Goal: Connect with others: Connect with others

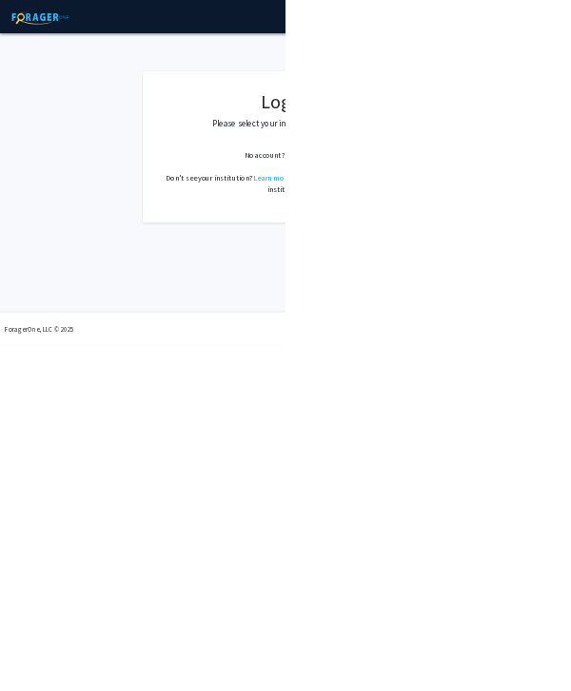
select select
click at [570, 286] on span "Select your institution" at bounding box center [574, 280] width 371 height 39
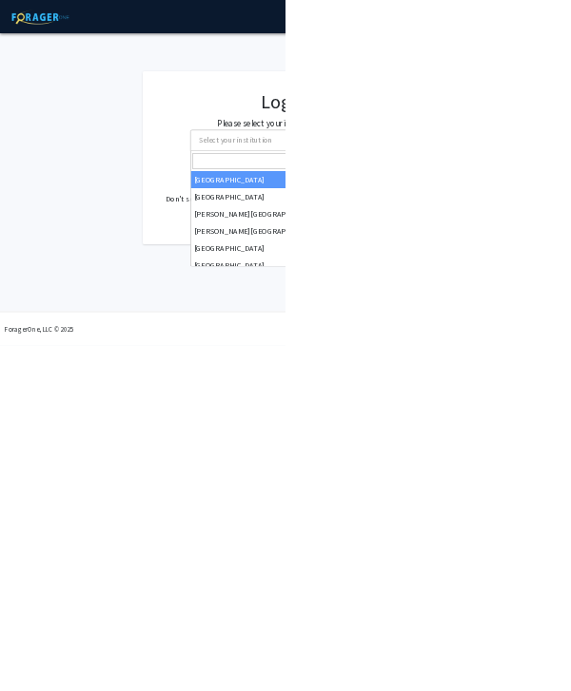
click at [570, 318] on input "Search" at bounding box center [570, 322] width 371 height 32
type input "marylan"
select select "31"
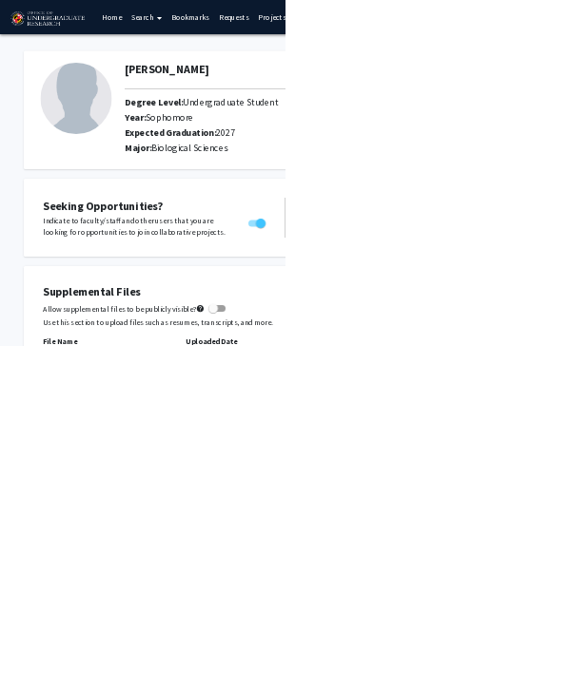
click at [141, 169] on img at bounding box center [152, 197] width 143 height 143
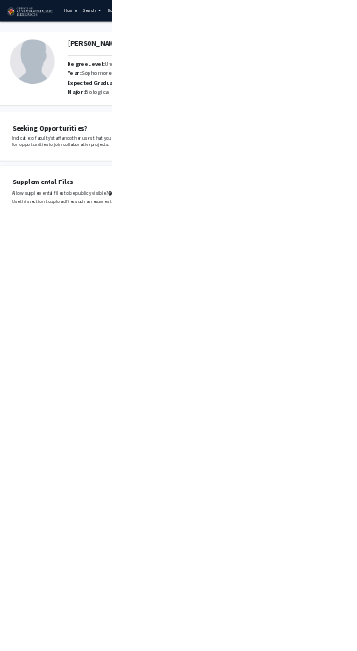
click at [111, 215] on img at bounding box center [104, 197] width 143 height 143
select select "sophomore"
select select "2027"
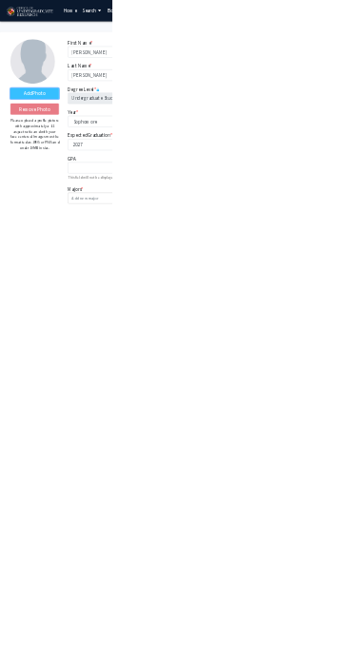
click at [134, 286] on label "Add Photo" at bounding box center [110, 299] width 155 height 34
click at [0, 0] on input "Add Photo" at bounding box center [0, 0] width 0 height 0
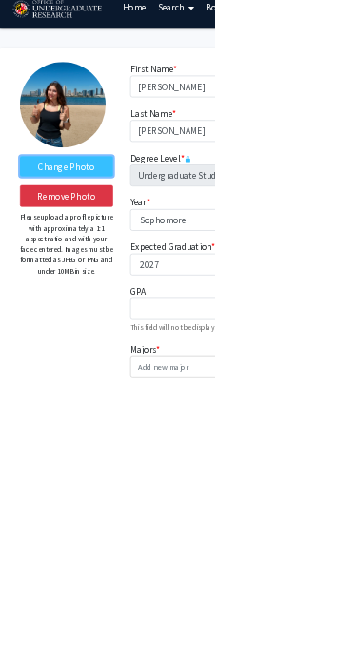
scroll to position [25, 0]
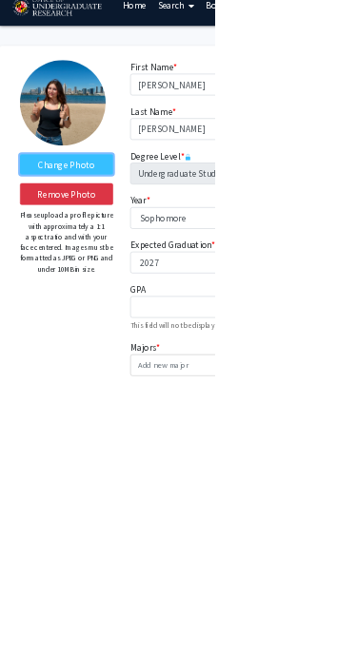
click at [152, 265] on label "Change Photo" at bounding box center [110, 275] width 155 height 34
click at [0, 0] on input "Change Photo" at bounding box center [0, 0] width 0 height 0
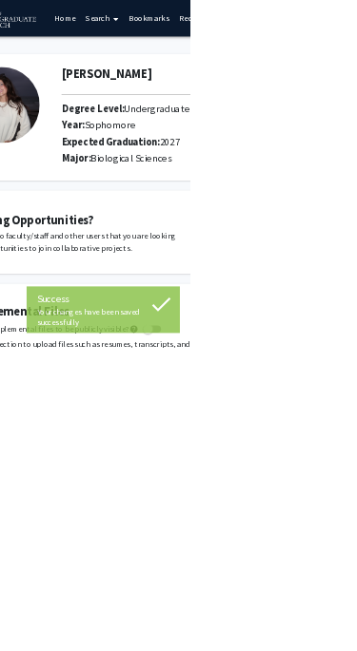
scroll to position [0, 102]
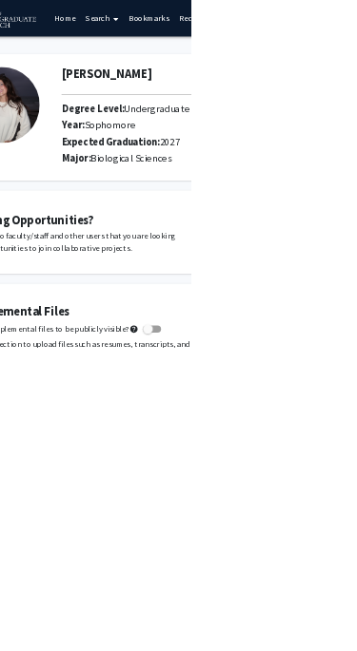
click at [298, 24] on link "Bookmarks" at bounding box center [278, 34] width 94 height 67
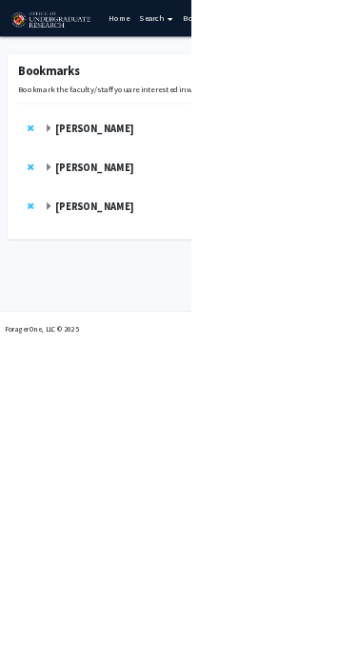
click at [221, 379] on strong "Alexander Shackman" at bounding box center [177, 387] width 146 height 24
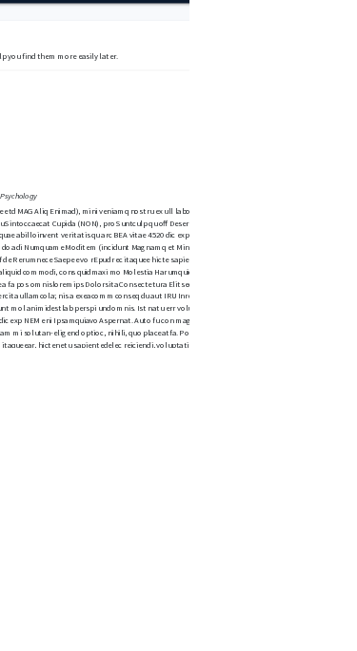
scroll to position [64, 473]
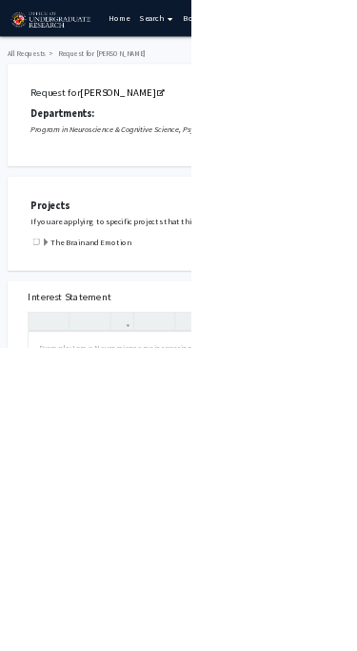
click at [74, 447] on input "checkbox" at bounding box center [68, 453] width 12 height 12
checkbox input "true"
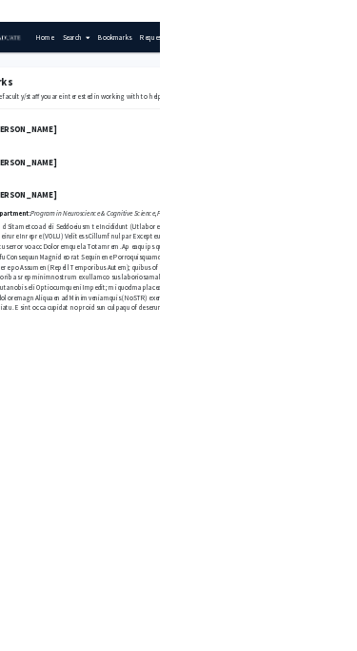
scroll to position [0, 122]
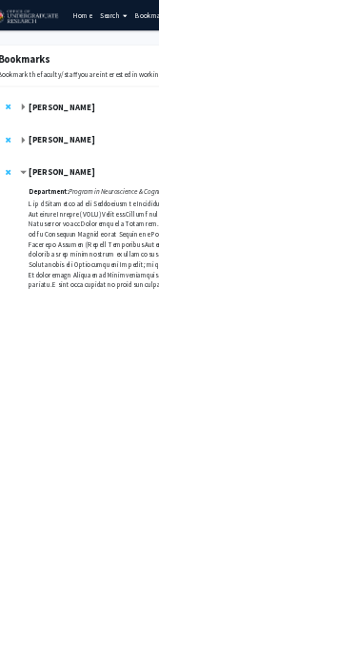
scroll to position [0, 0]
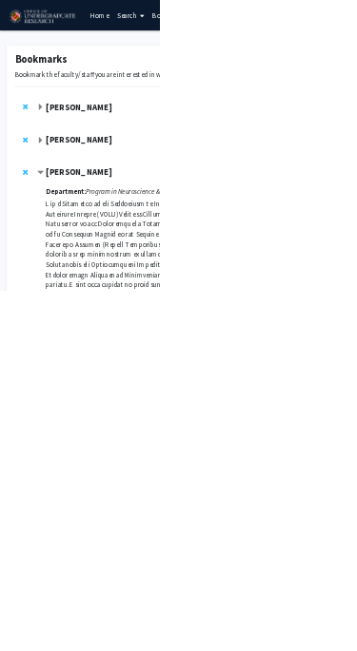
click at [215, 387] on strong "Alexander Shackman" at bounding box center [177, 387] width 146 height 24
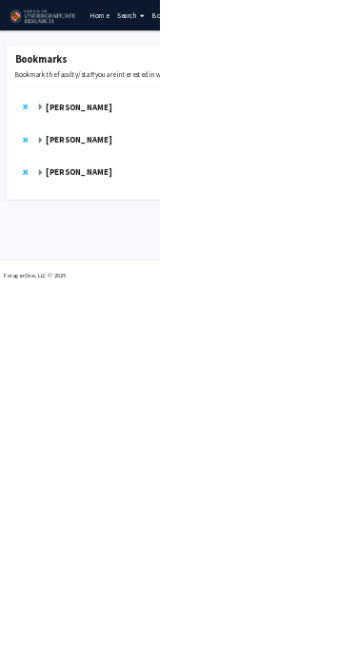
click at [194, 388] on strong "Alexander Shackman" at bounding box center [177, 387] width 146 height 24
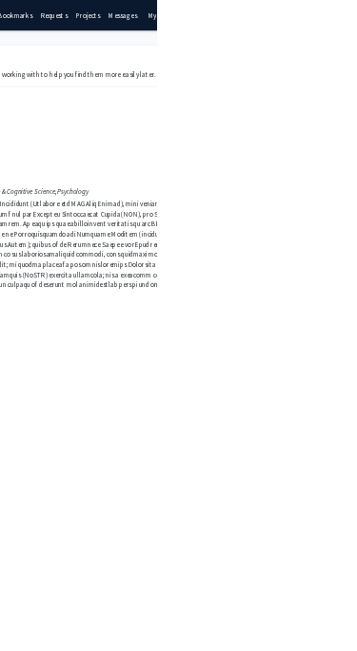
scroll to position [0, 340]
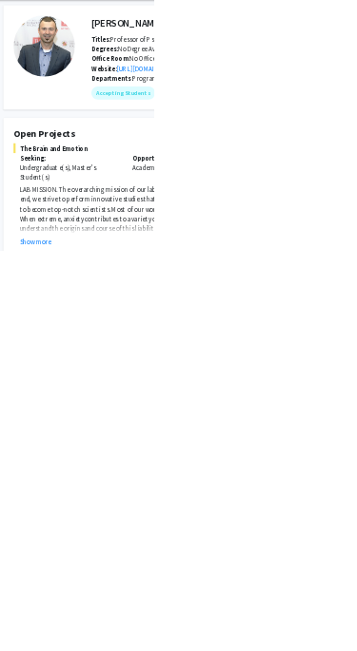
scroll to position [1, 14]
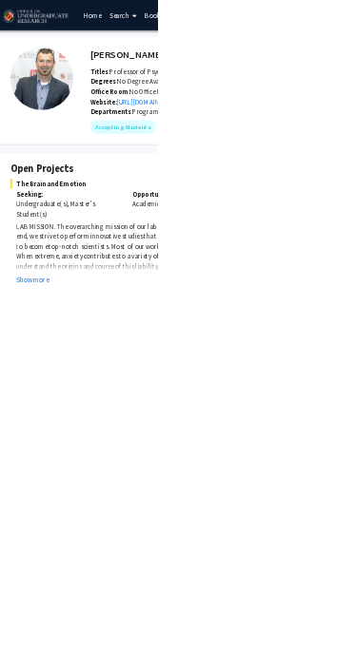
click at [92, 637] on button "Show more" at bounding box center [74, 632] width 73 height 23
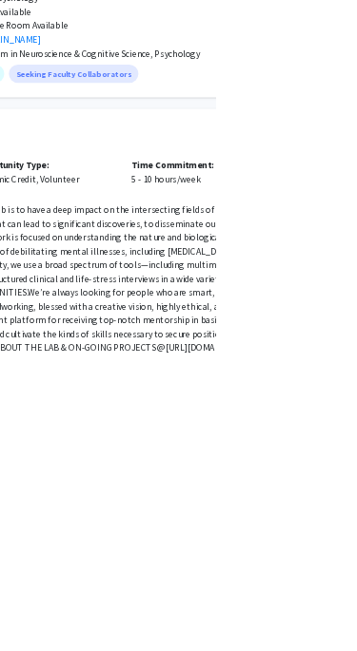
scroll to position [165, 380]
